Goal: Find specific page/section: Find specific page/section

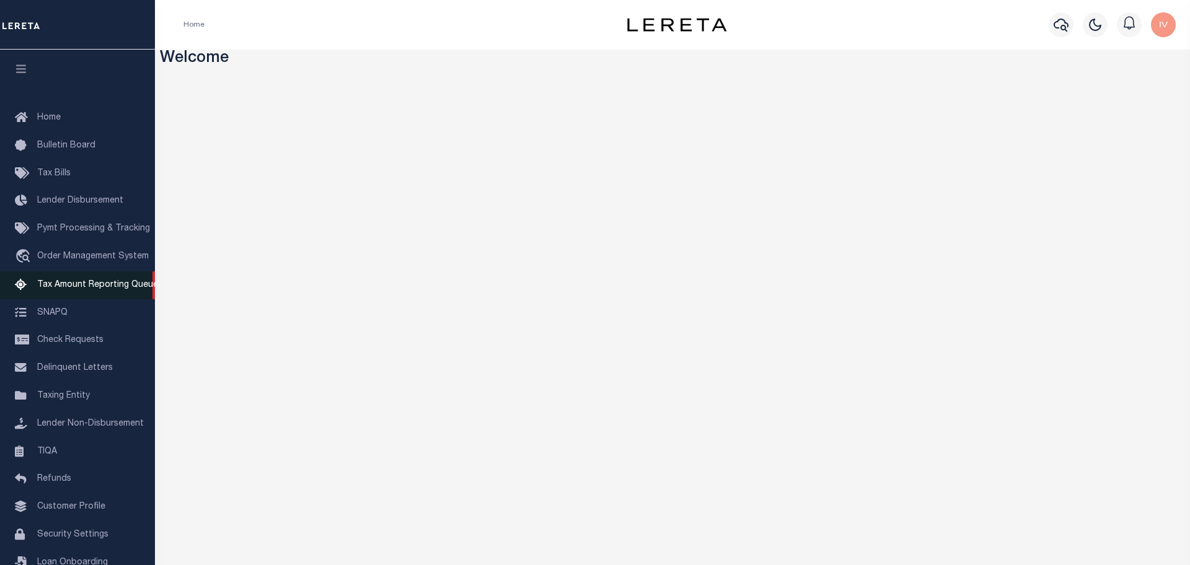
click at [60, 287] on span "Tax Amount Reporting Queue" at bounding box center [97, 285] width 121 height 9
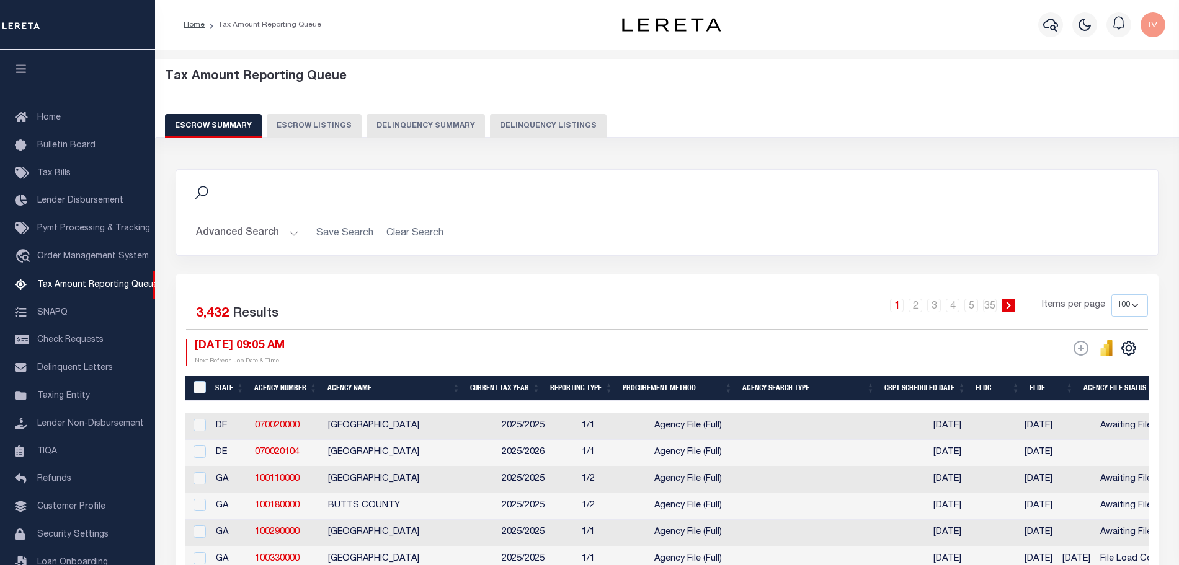
select select "100"
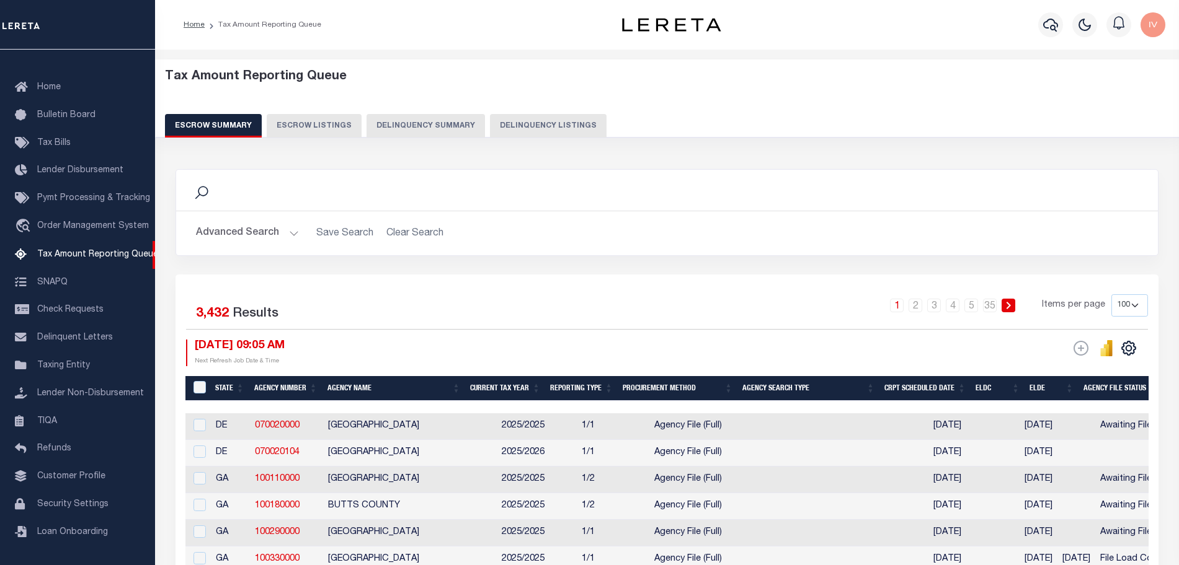
click at [404, 131] on button "Delinquency Summary" at bounding box center [425, 126] width 118 height 24
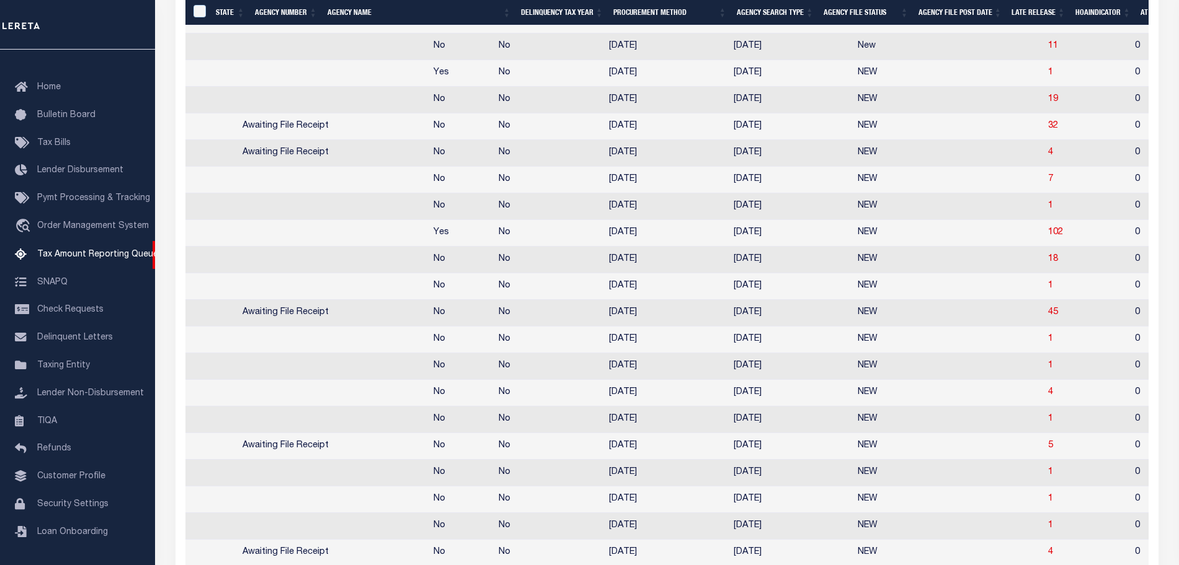
scroll to position [0, 620]
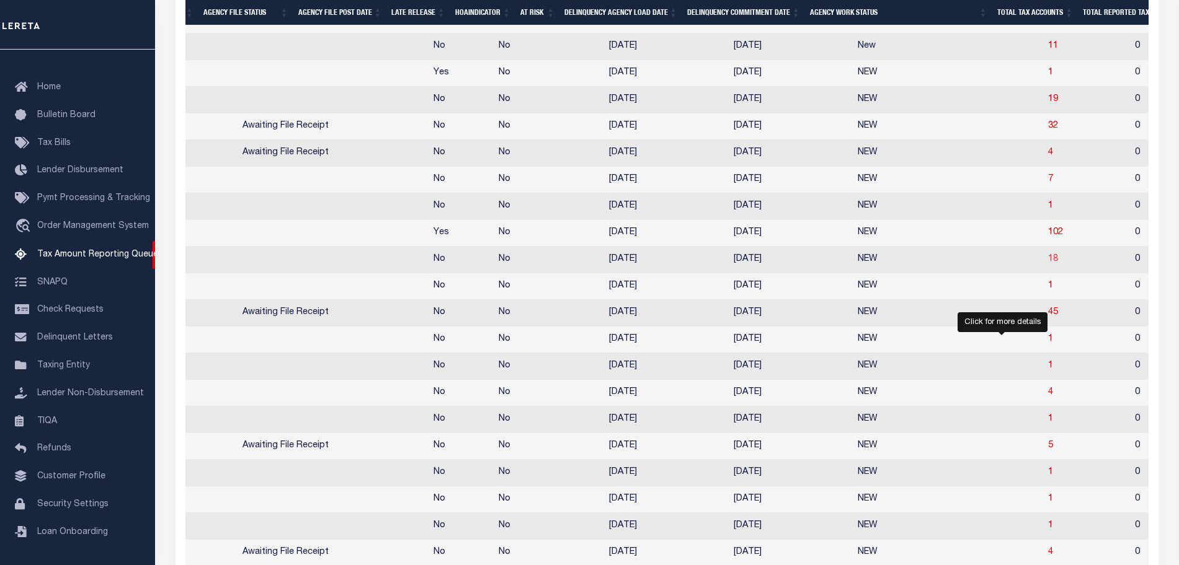
click at [1048, 264] on span "18" at bounding box center [1053, 259] width 10 height 9
select select "100"
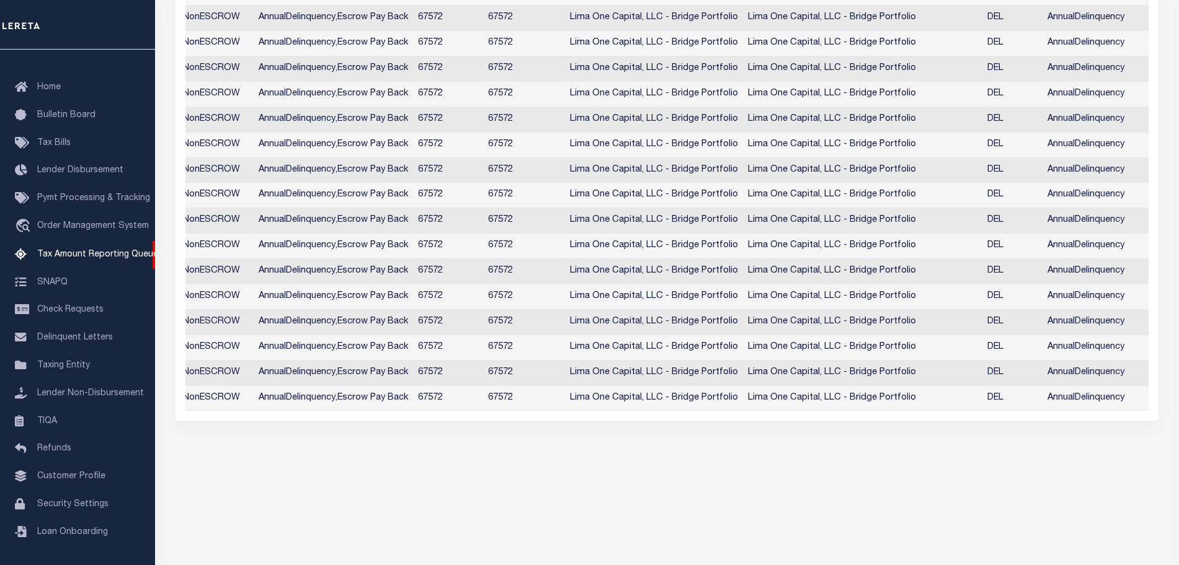
scroll to position [0, 0]
